Goal: Contribute content

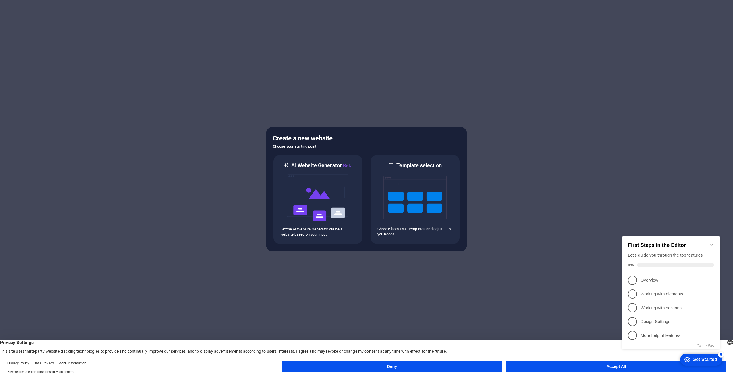
drag, startPoint x: 613, startPoint y: 370, endPoint x: 610, endPoint y: 371, distance: 3.6
click at [612, 370] on button "Accept All" at bounding box center [617, 365] width 220 height 11
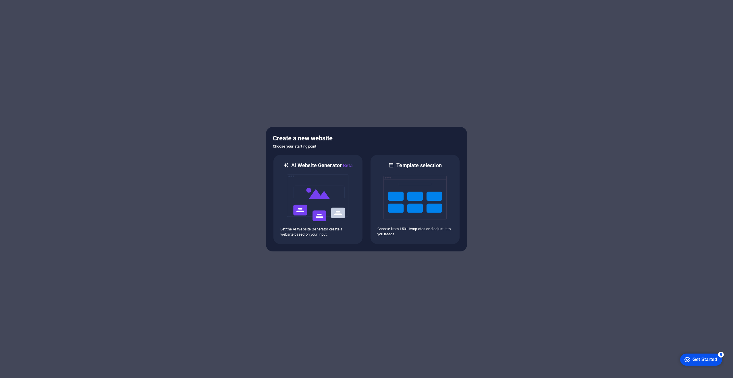
click at [698, 359] on div "Get Started" at bounding box center [705, 359] width 25 height 5
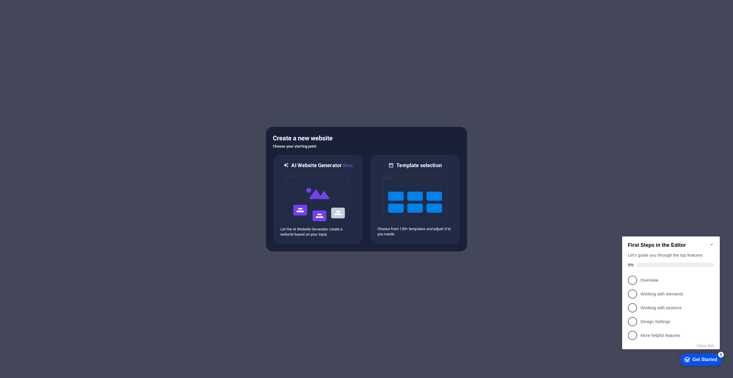
click at [712, 348] on div "First Steps in the Editor Let's guide you through the top features 0% 1 Overvie…" at bounding box center [672, 292] width 98 height 113
click at [711, 343] on button "Close this" at bounding box center [706, 345] width 18 height 5
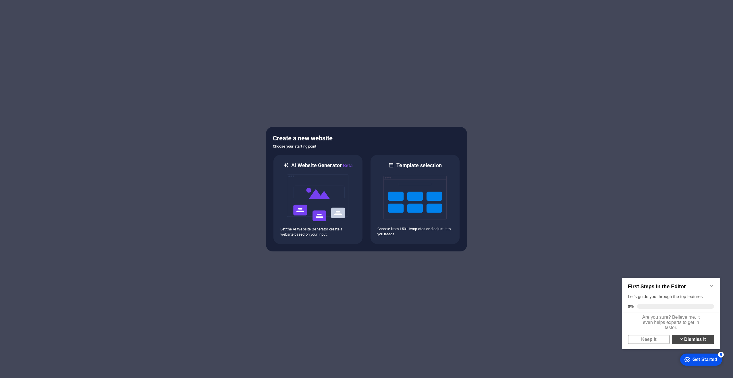
click at [697, 344] on link "× Dismiss it" at bounding box center [694, 339] width 42 height 9
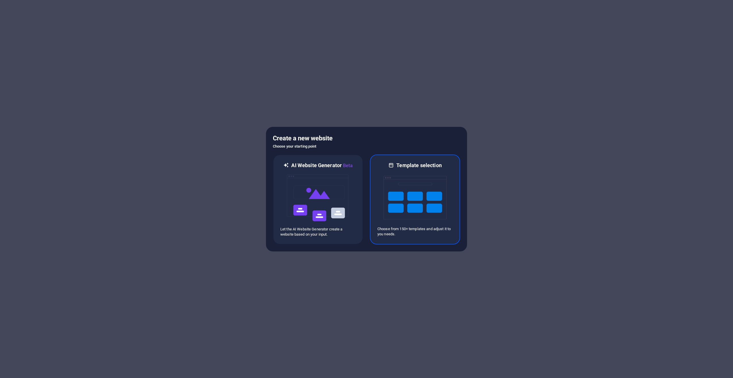
click at [408, 195] on img at bounding box center [415, 197] width 63 height 57
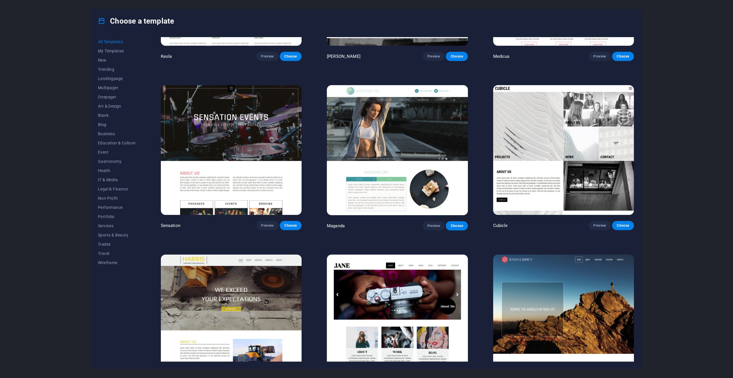
scroll to position [7307, 0]
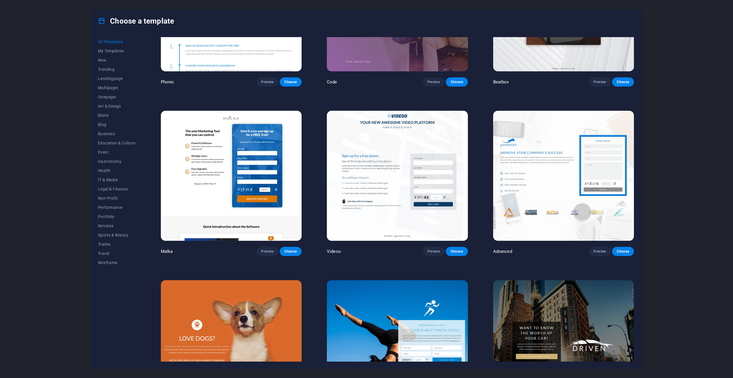
drag, startPoint x: 365, startPoint y: 279, endPoint x: 368, endPoint y: 263, distance: 16.0
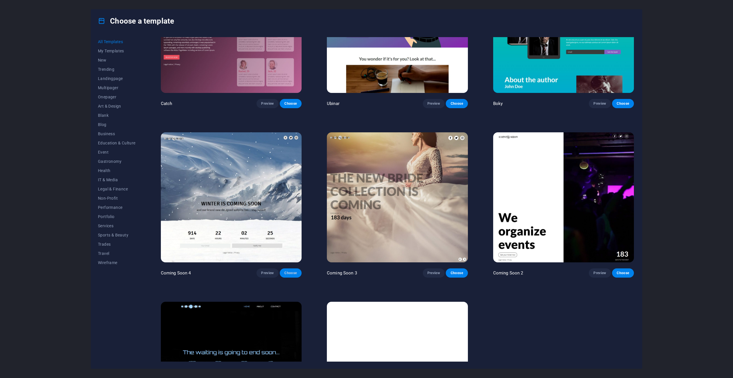
scroll to position [8925, 0]
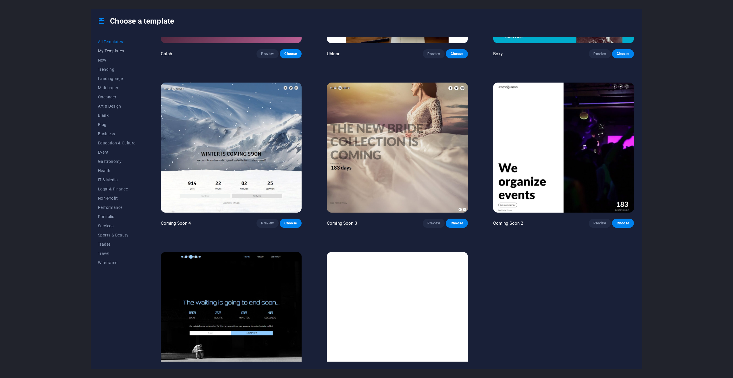
click at [113, 50] on span "My Templates" at bounding box center [117, 51] width 38 height 5
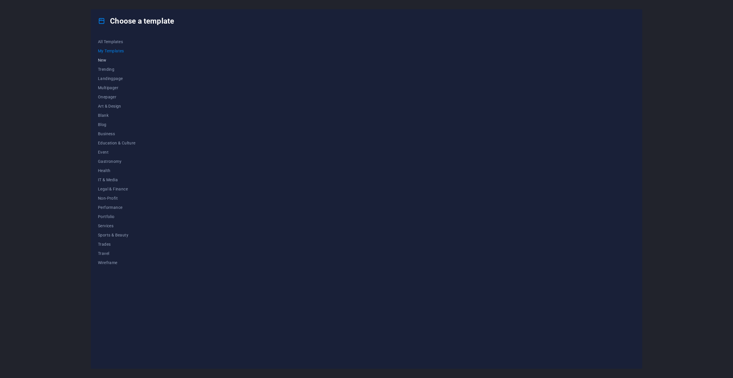
click at [105, 62] on span "New" at bounding box center [117, 60] width 38 height 5
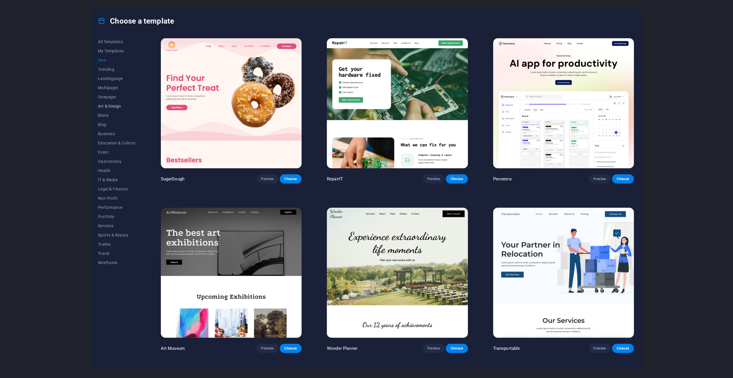
click at [114, 105] on span "Art & Design" at bounding box center [117, 106] width 38 height 5
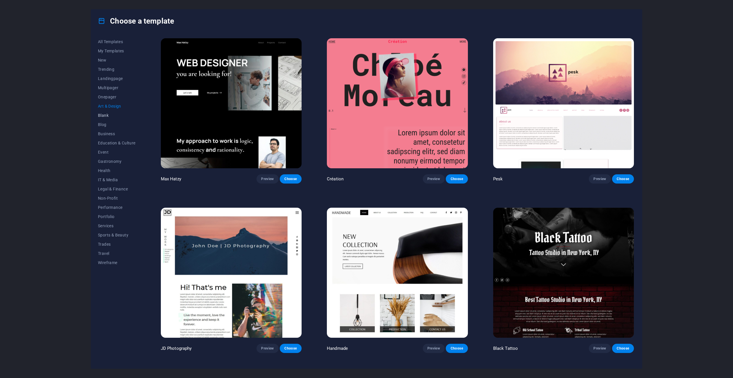
click at [102, 116] on span "Blank" at bounding box center [117, 115] width 38 height 5
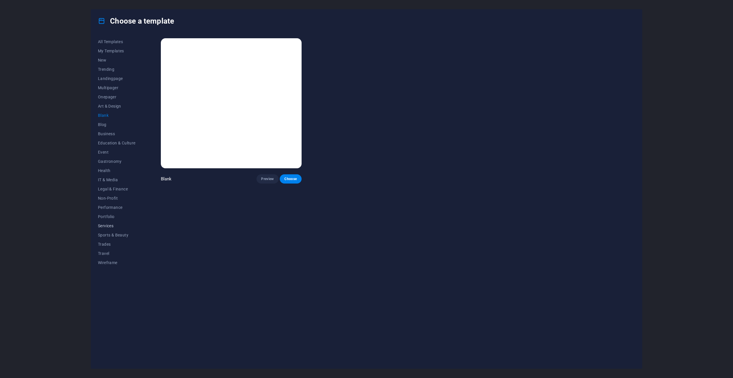
click at [105, 225] on span "Services" at bounding box center [117, 225] width 38 height 5
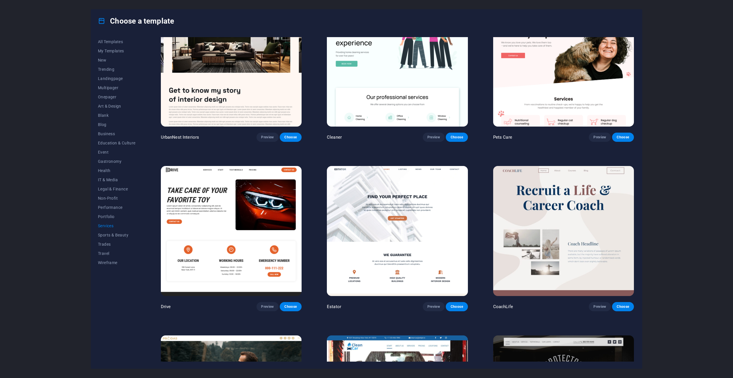
scroll to position [316, 0]
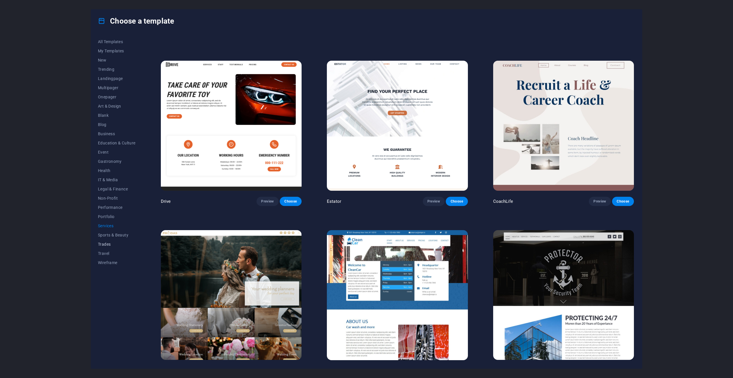
click at [105, 245] on button "Trades" at bounding box center [117, 243] width 38 height 9
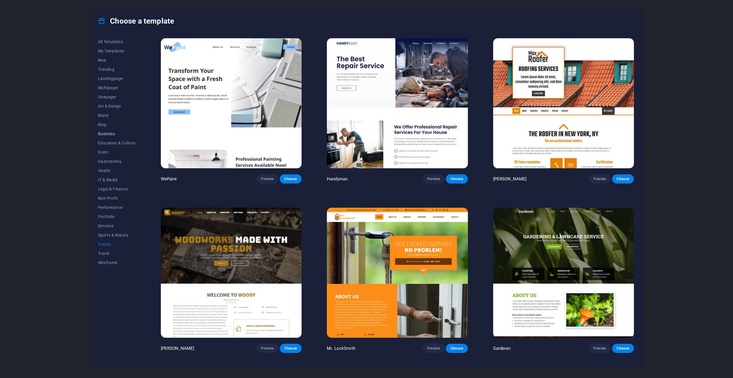
click at [108, 132] on span "Business" at bounding box center [117, 133] width 38 height 5
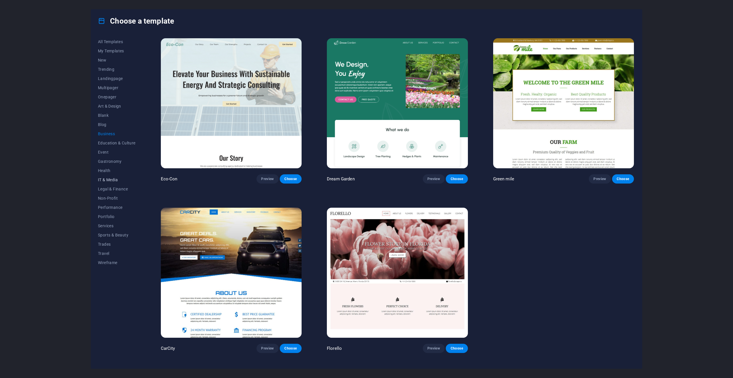
click at [108, 178] on span "IT & Media" at bounding box center [117, 179] width 38 height 5
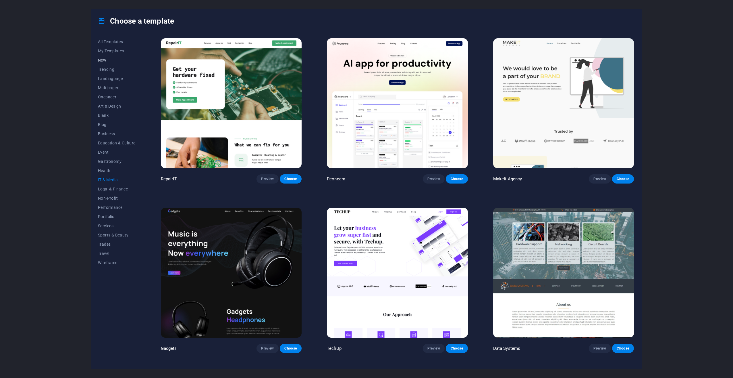
drag, startPoint x: 104, startPoint y: 50, endPoint x: 102, endPoint y: 56, distance: 6.0
click at [103, 51] on span "My Templates" at bounding box center [117, 51] width 38 height 5
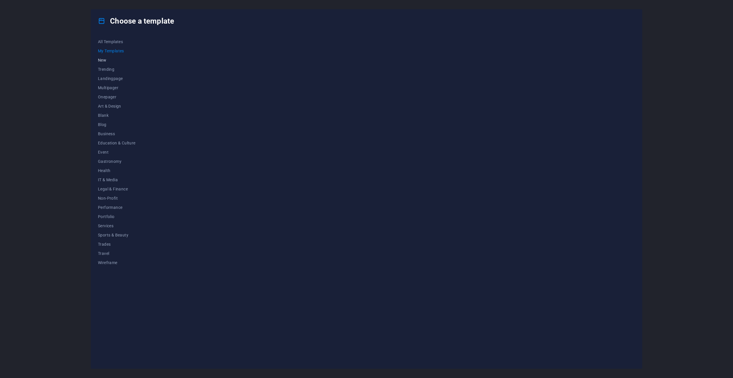
click at [102, 58] on span "New" at bounding box center [117, 60] width 38 height 5
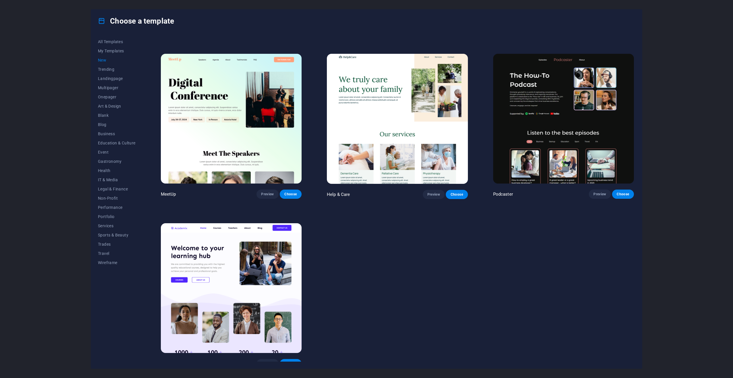
scroll to position [496, 0]
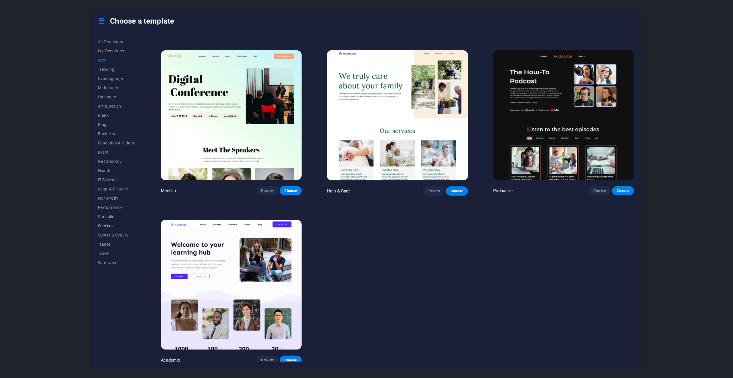
click at [106, 224] on span "Services" at bounding box center [117, 225] width 38 height 5
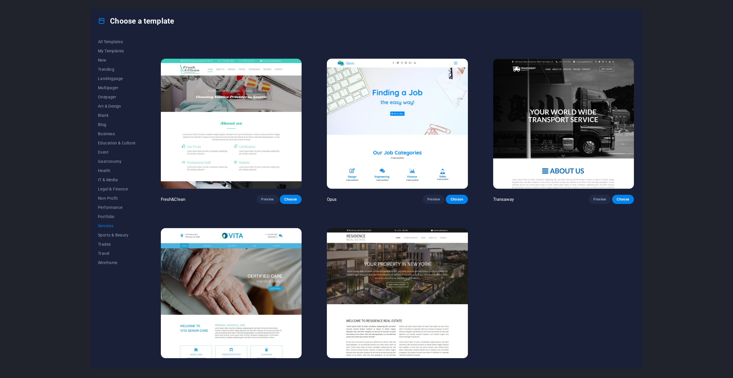
scroll to position [833, 0]
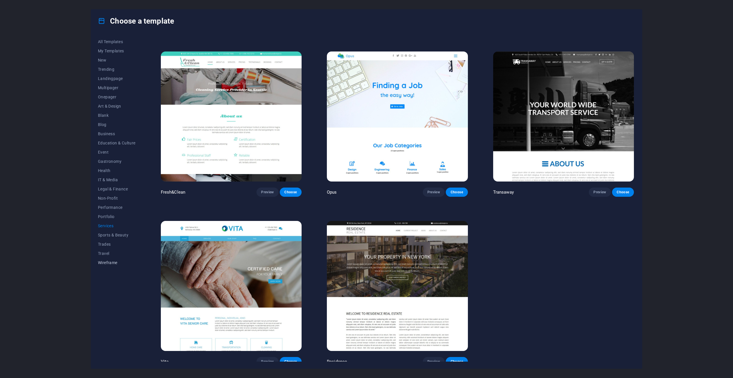
click at [107, 261] on span "Wireframe" at bounding box center [117, 262] width 38 height 5
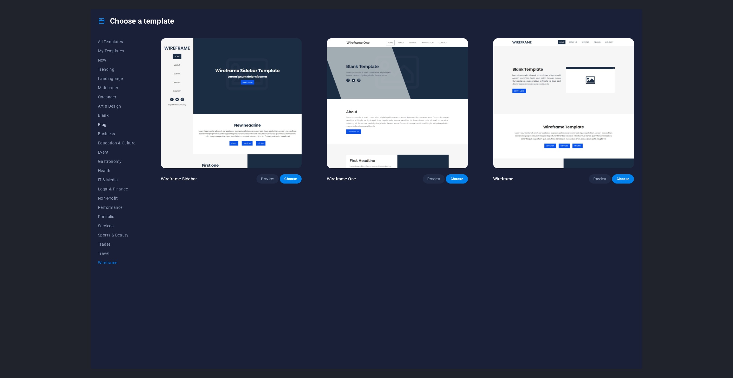
click at [104, 126] on span "Blog" at bounding box center [117, 124] width 38 height 5
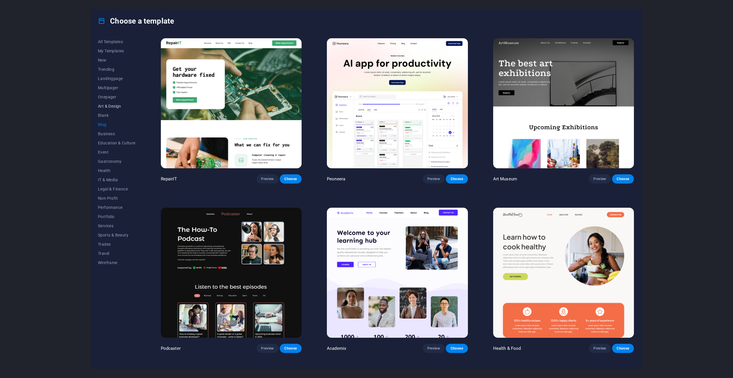
click at [106, 107] on span "Art & Design" at bounding box center [117, 106] width 38 height 5
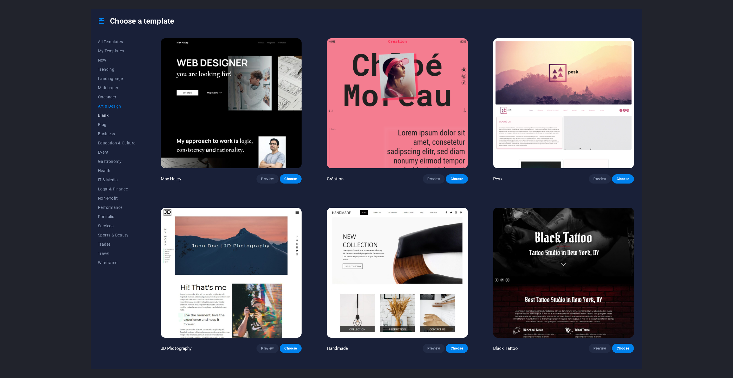
click at [103, 116] on span "Blank" at bounding box center [117, 115] width 38 height 5
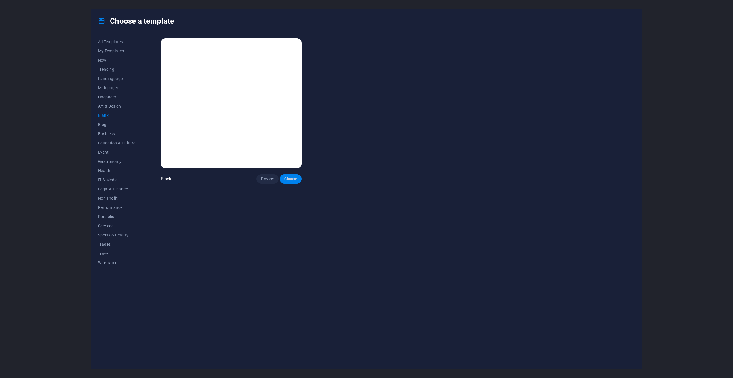
click at [291, 180] on span "Choose" at bounding box center [291, 178] width 13 height 5
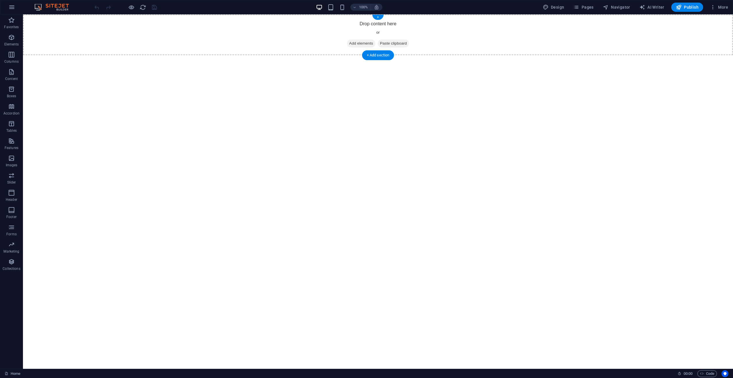
click at [359, 43] on span "Add elements" at bounding box center [361, 43] width 28 height 8
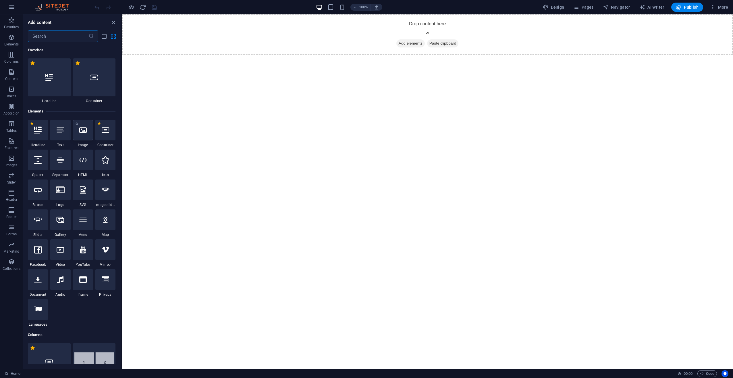
click at [87, 131] on div at bounding box center [83, 130] width 20 height 21
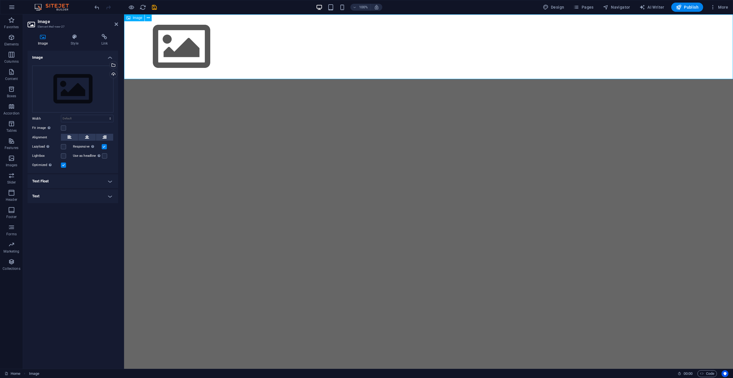
click at [197, 37] on figure at bounding box center [428, 46] width 609 height 65
click at [149, 18] on icon at bounding box center [148, 18] width 3 height 6
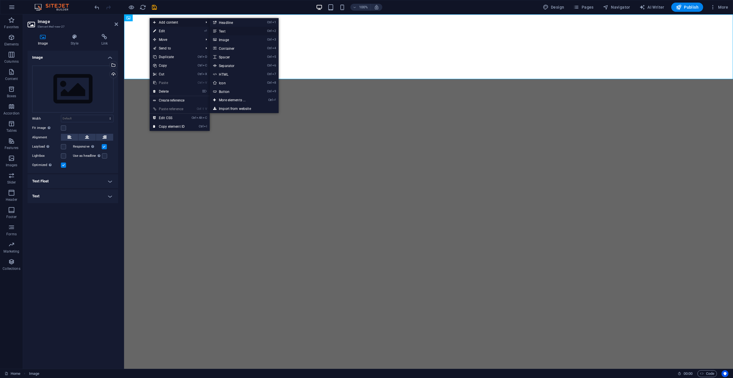
click at [226, 34] on link "Ctrl 2 Text" at bounding box center [233, 31] width 47 height 9
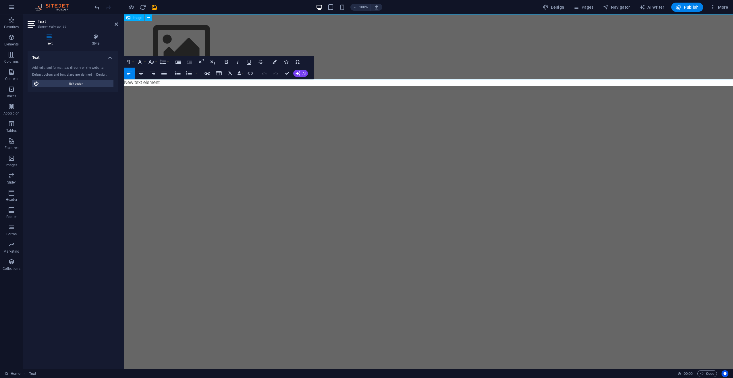
drag, startPoint x: 135, startPoint y: 34, endPoint x: 131, endPoint y: 32, distance: 4.7
